Goal: Task Accomplishment & Management: Manage account settings

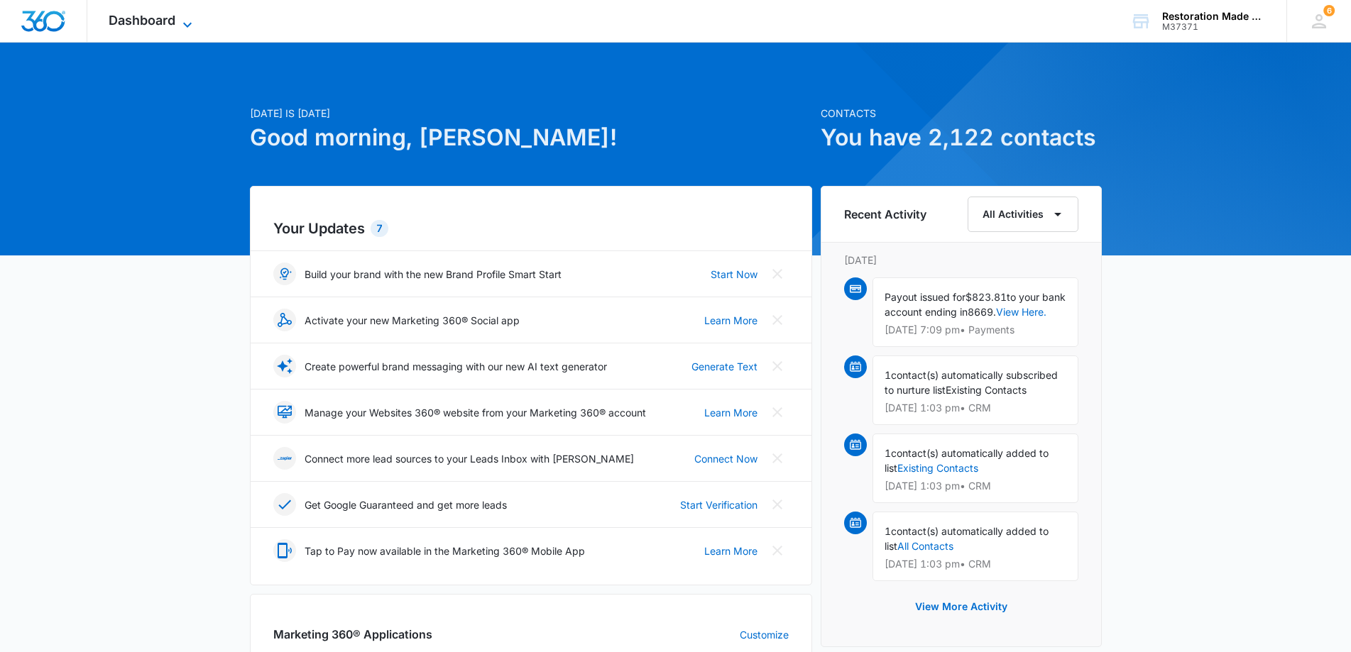
click at [148, 23] on span "Dashboard" at bounding box center [142, 20] width 67 height 15
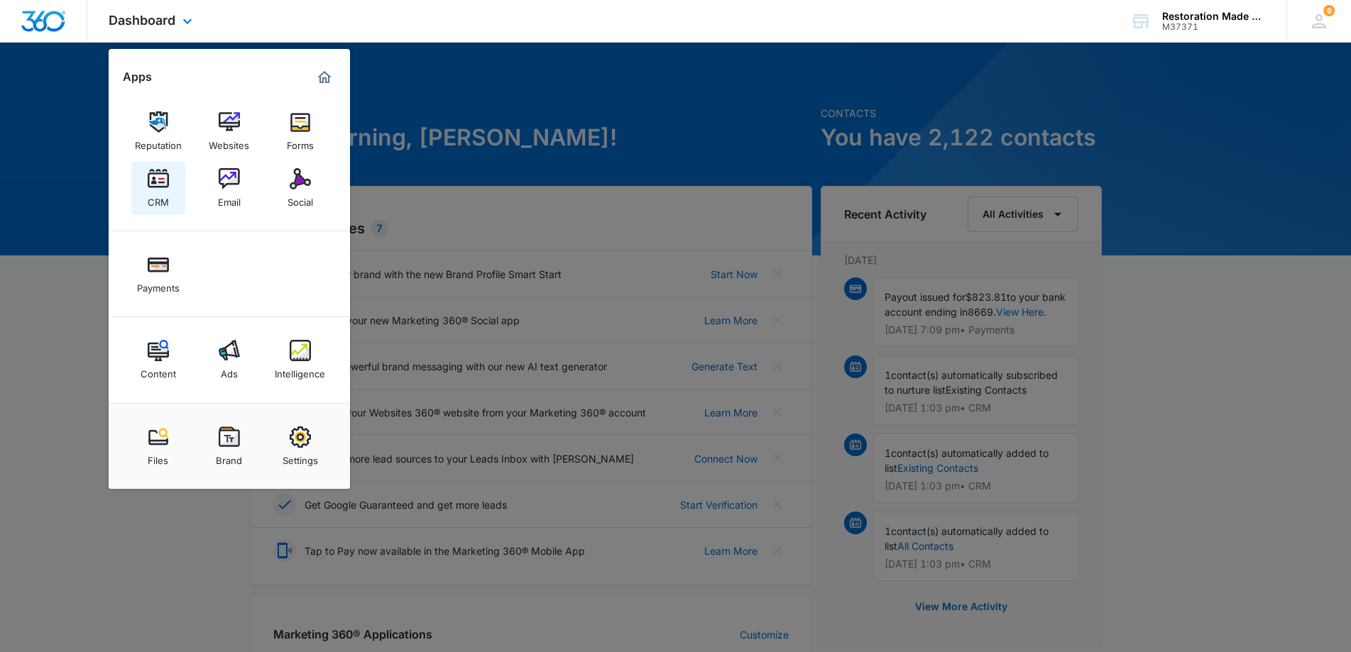
click at [159, 178] on img at bounding box center [158, 178] width 21 height 21
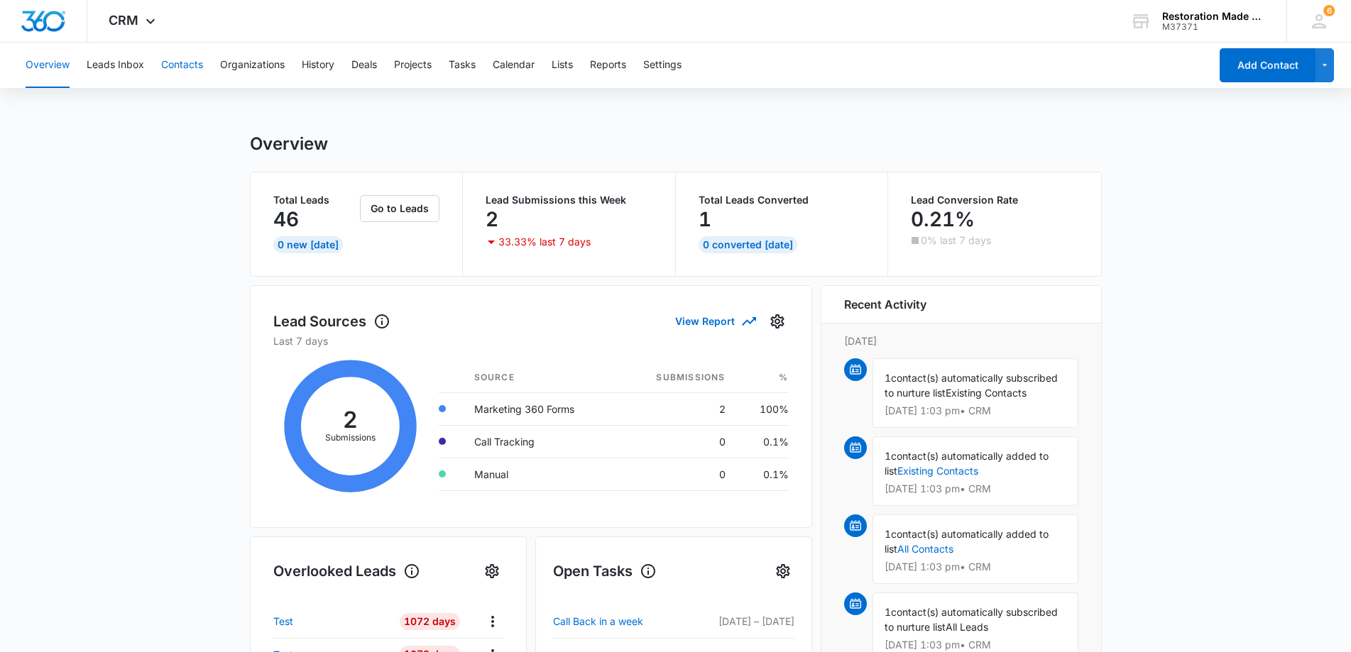
click at [182, 70] on button "Contacts" at bounding box center [182, 65] width 42 height 45
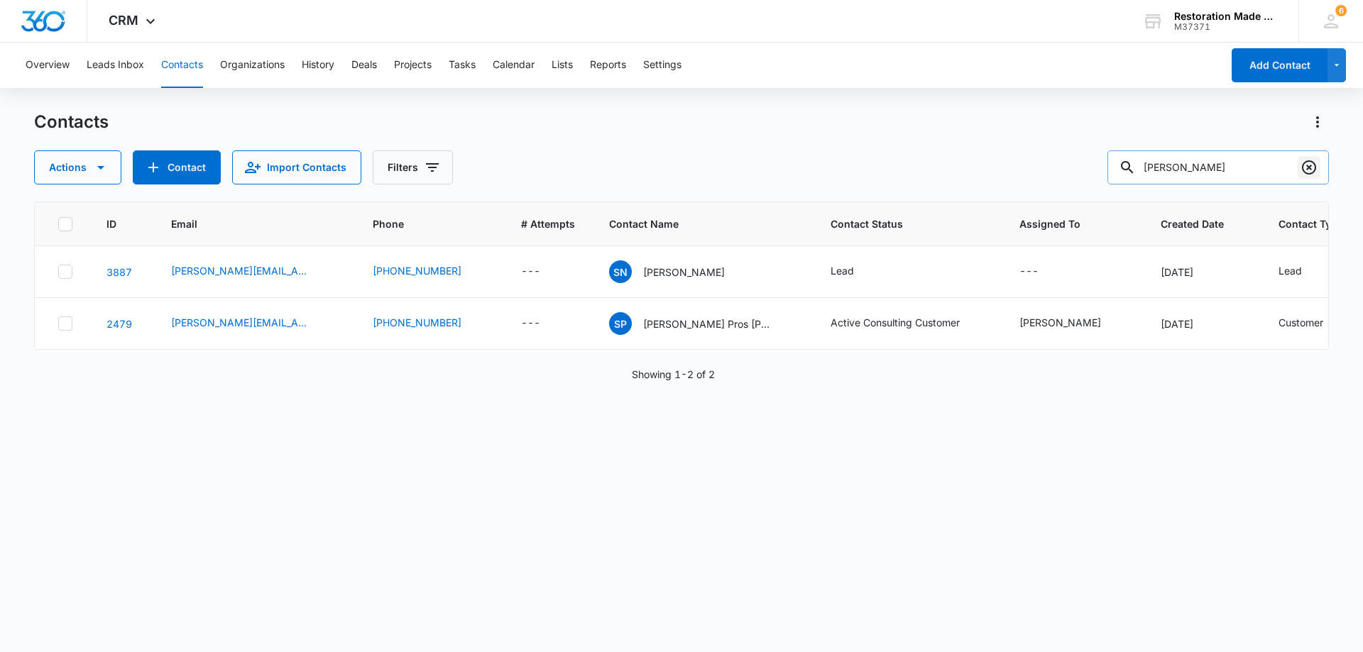
click at [1311, 169] on icon "Clear" at bounding box center [1309, 167] width 14 height 14
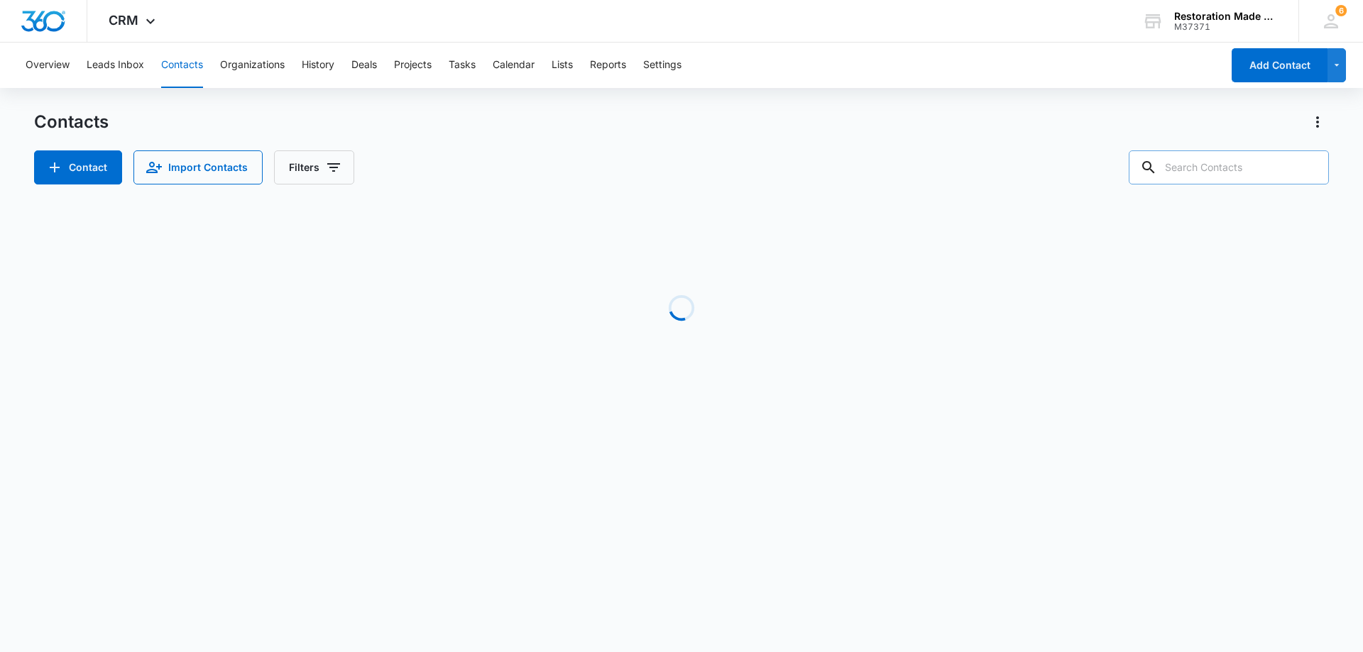
click at [1242, 165] on input "text" at bounding box center [1229, 168] width 200 height 34
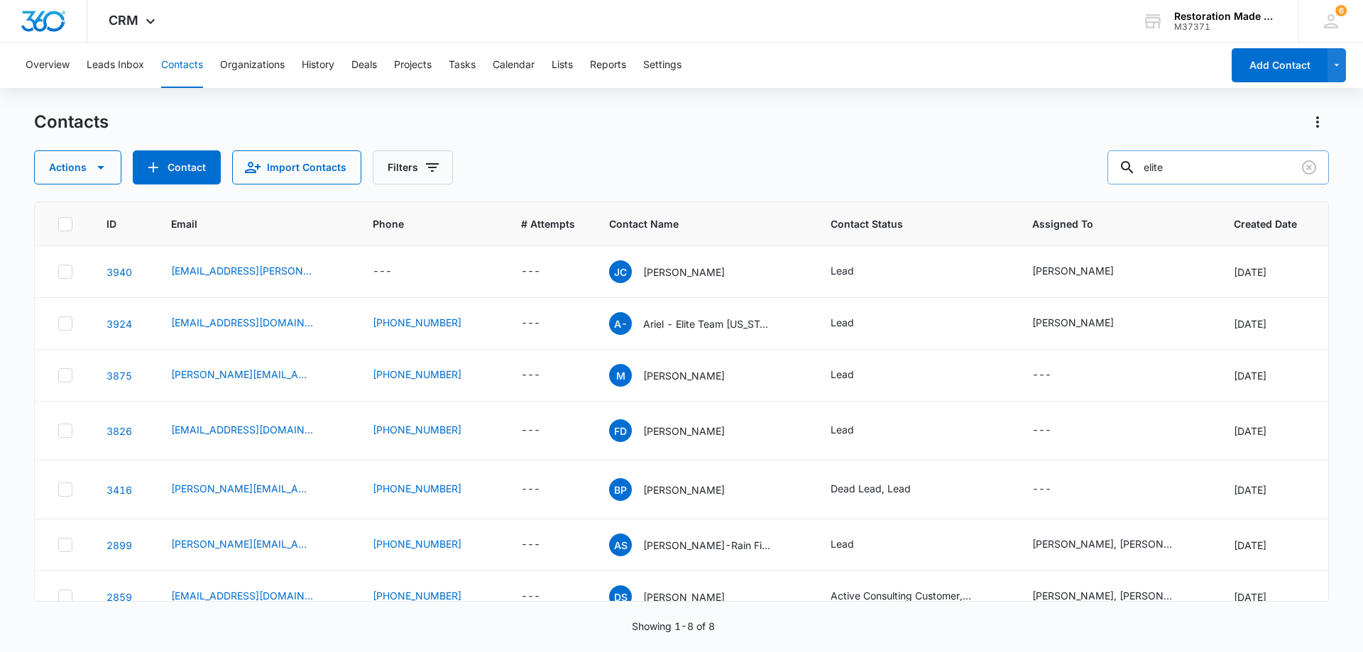
click at [1212, 172] on input "elite" at bounding box center [1219, 168] width 222 height 34
type input "e"
type input "dallin"
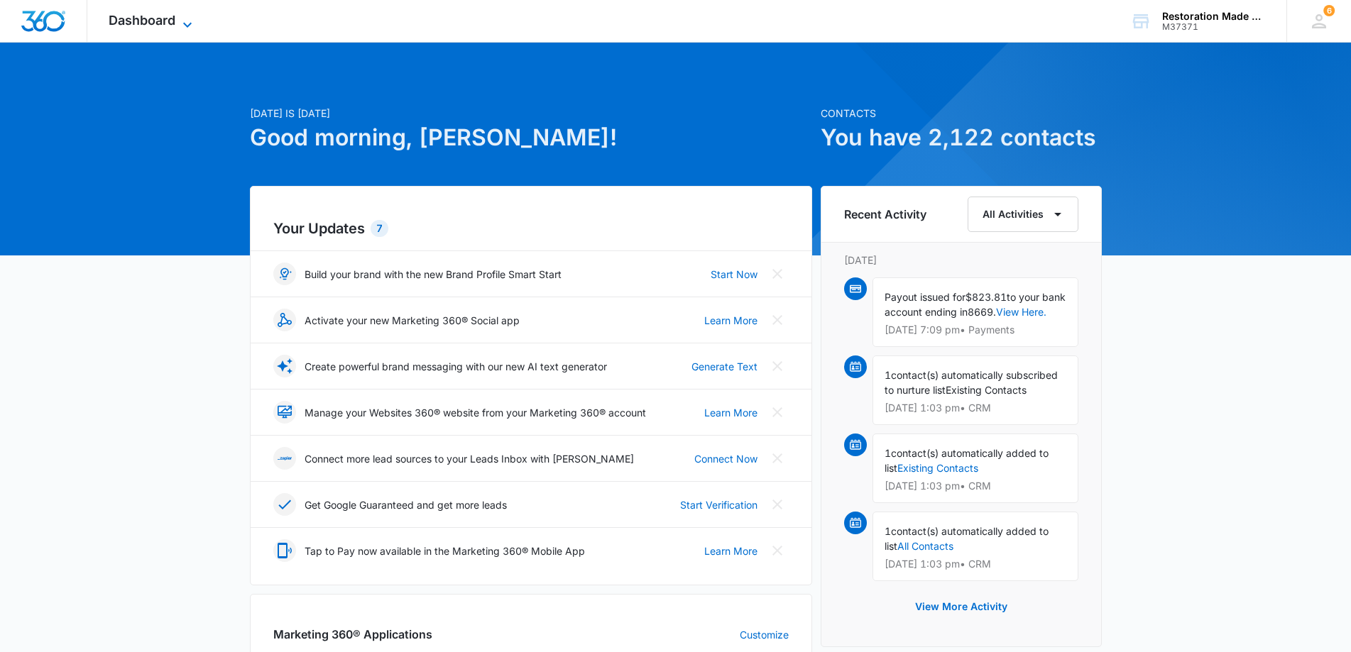
click at [192, 23] on icon at bounding box center [187, 24] width 17 height 17
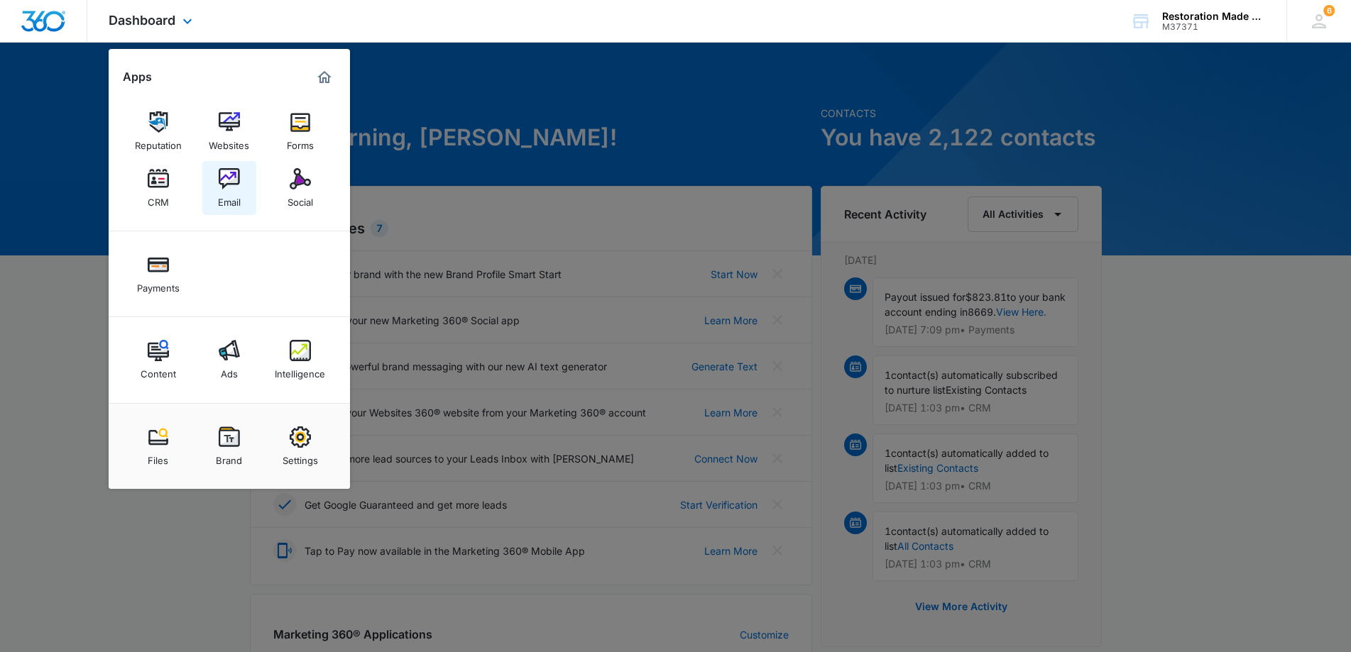
click at [228, 182] on img at bounding box center [229, 178] width 21 height 21
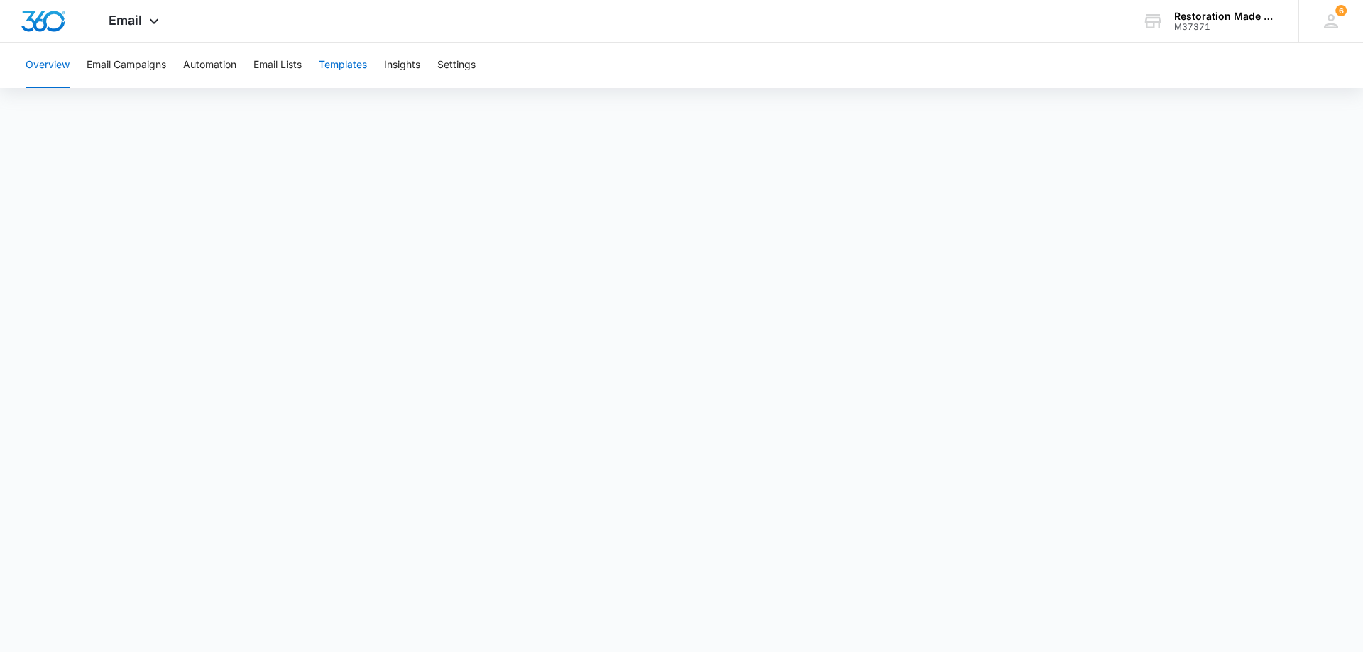
click at [348, 62] on button "Templates" at bounding box center [343, 65] width 48 height 45
